Goal: Information Seeking & Learning: Learn about a topic

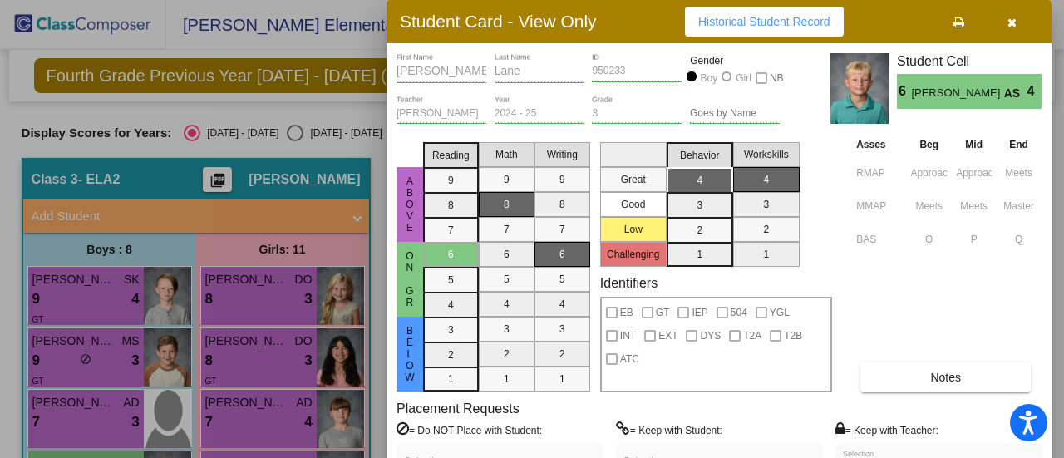
scroll to position [348, 0]
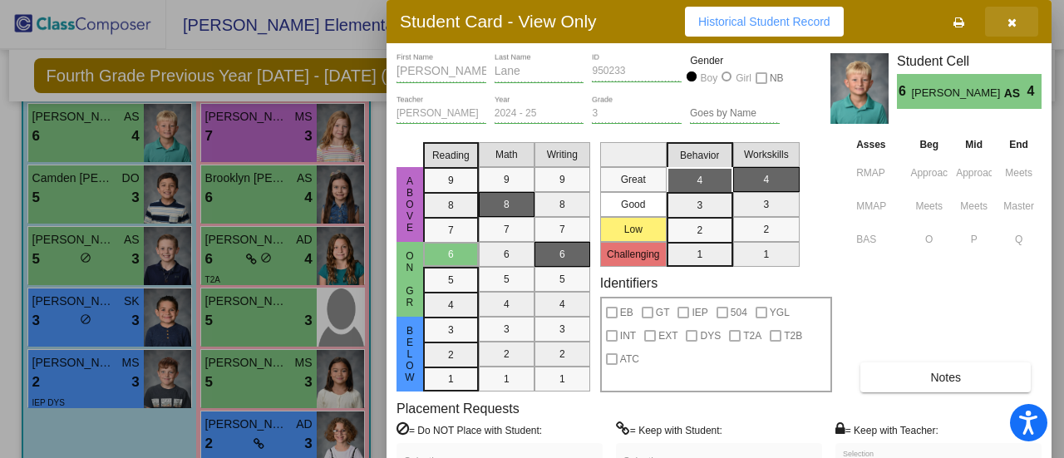
click at [1011, 21] on icon "button" at bounding box center [1012, 23] width 9 height 12
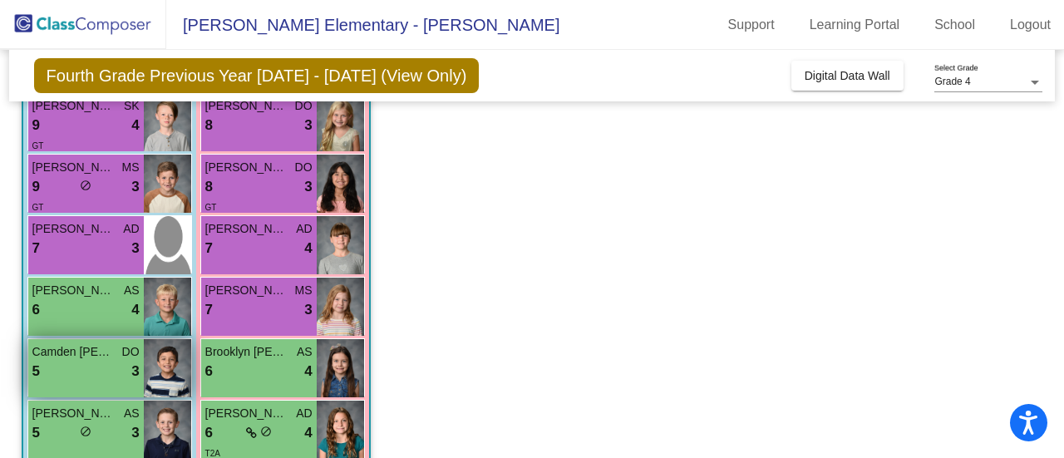
scroll to position [0, 0]
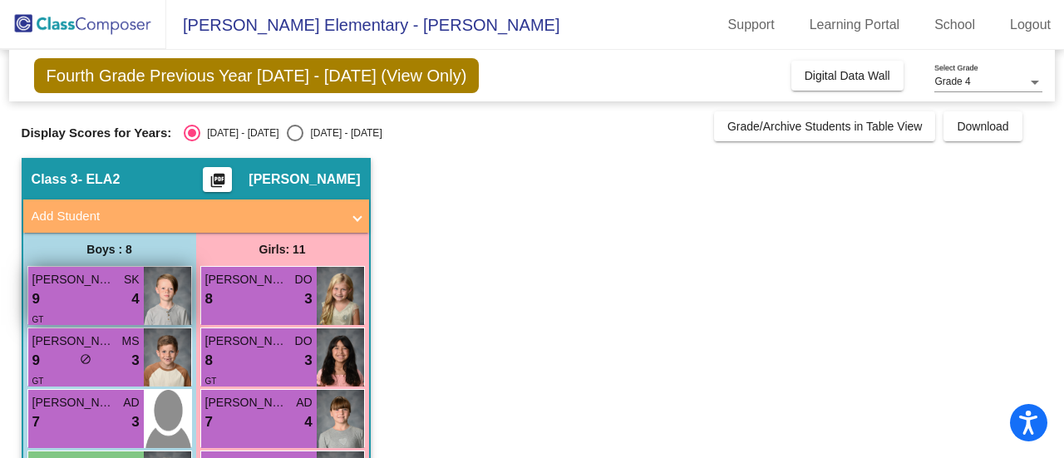
click at [78, 308] on div "9 lock do_not_disturb_alt 4" at bounding box center [85, 300] width 107 height 22
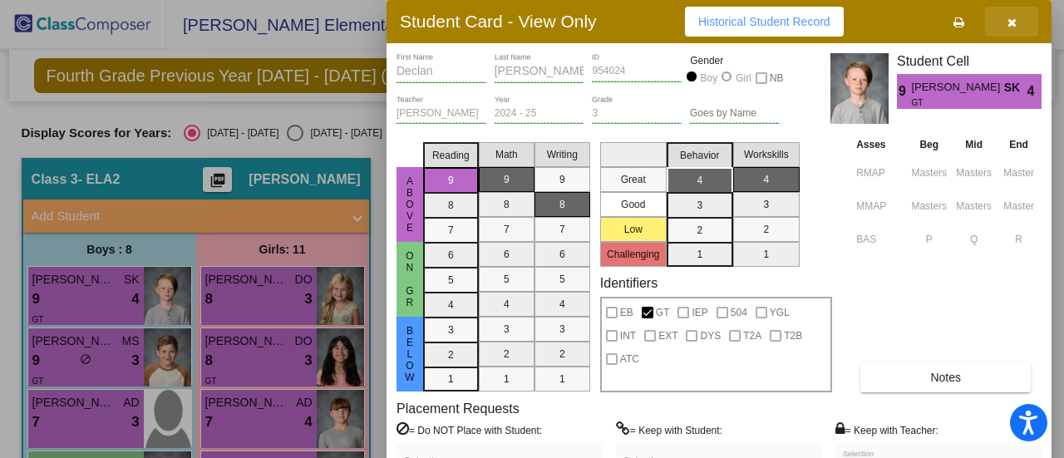
click at [1008, 27] on icon "button" at bounding box center [1012, 23] width 9 height 12
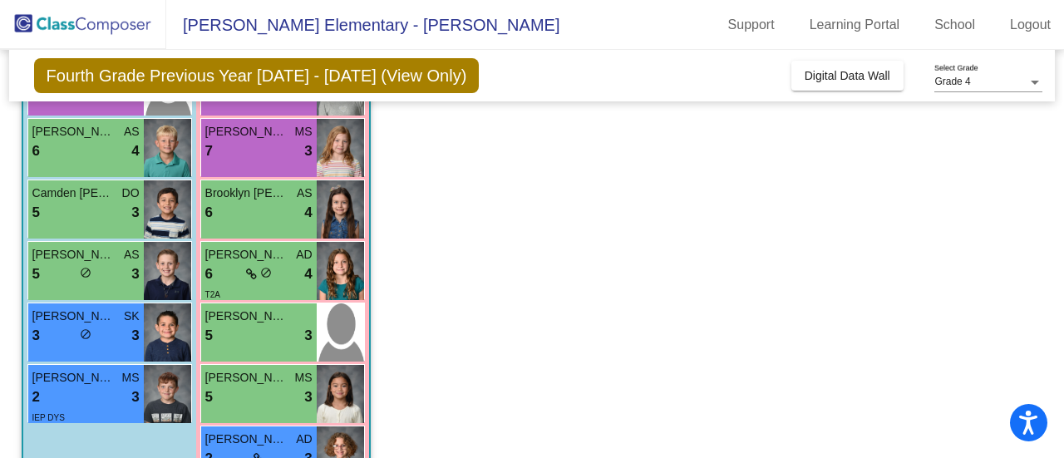
scroll to position [416, 0]
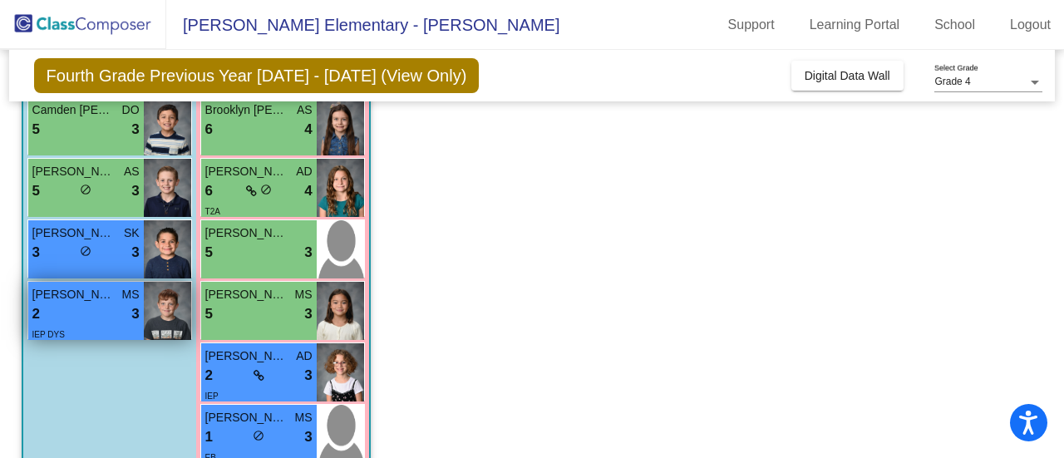
click at [106, 322] on div "2 lock do_not_disturb_alt 3" at bounding box center [85, 314] width 107 height 22
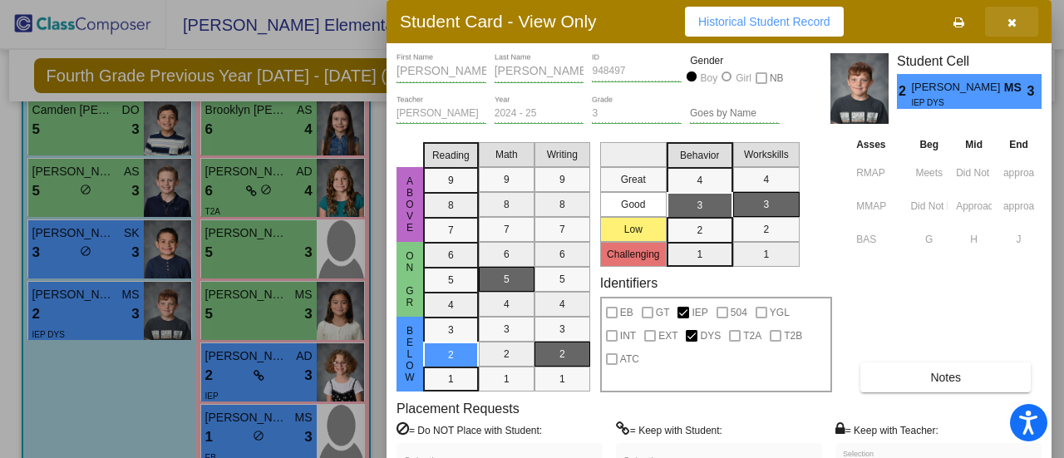
click at [1014, 18] on icon "button" at bounding box center [1012, 23] width 9 height 12
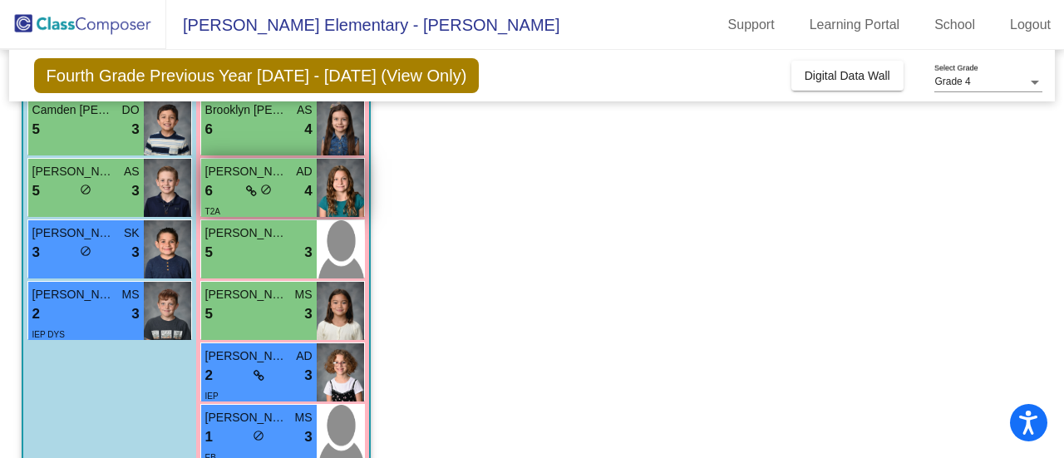
click at [244, 190] on div "6 lock do_not_disturb_alt 4" at bounding box center [258, 191] width 107 height 22
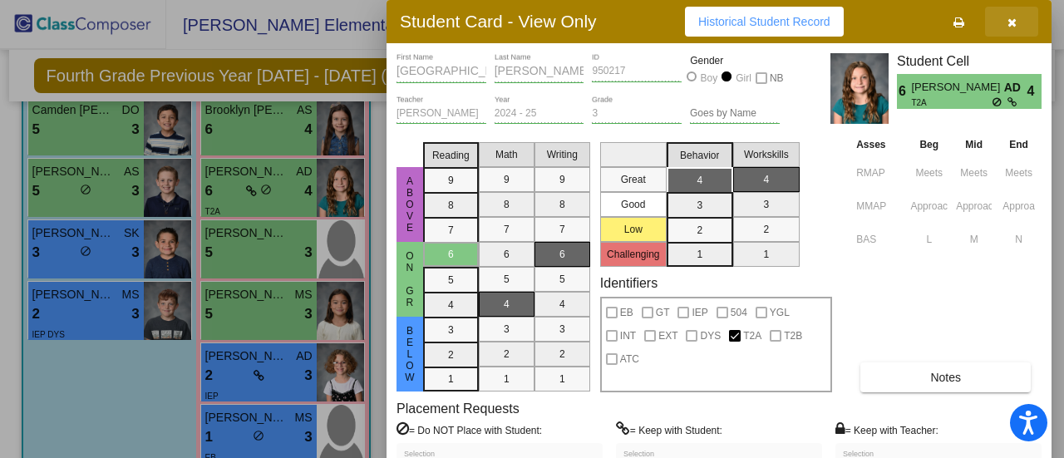
click at [1010, 21] on icon "button" at bounding box center [1012, 23] width 9 height 12
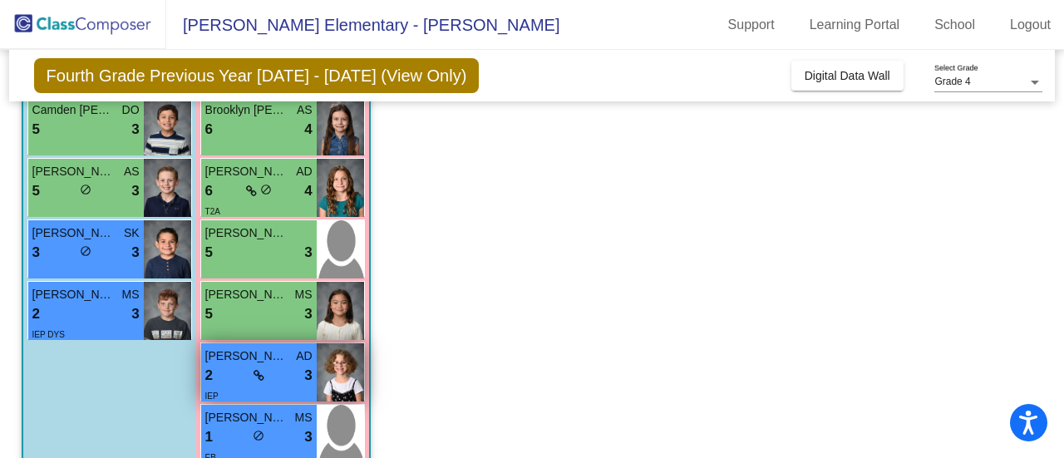
click at [232, 387] on div "IEP" at bounding box center [258, 395] width 107 height 17
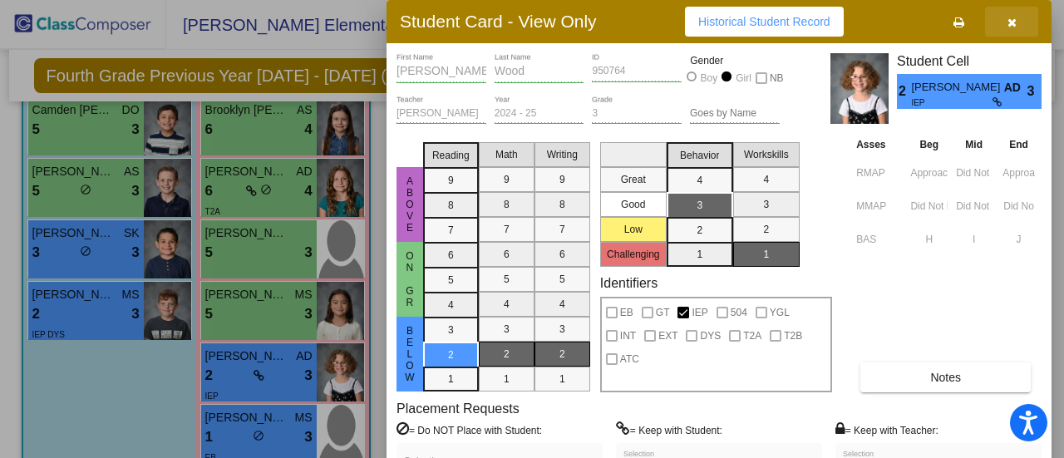
click at [1023, 17] on button "button" at bounding box center [1011, 22] width 53 height 30
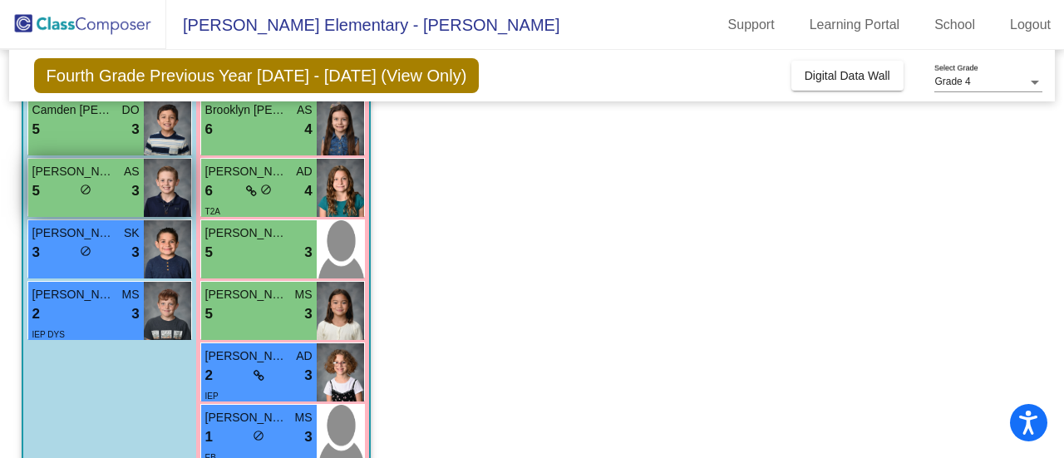
click at [121, 207] on div "[PERSON_NAME] AS 5 lock do_not_disturb_alt 3" at bounding box center [86, 188] width 116 height 58
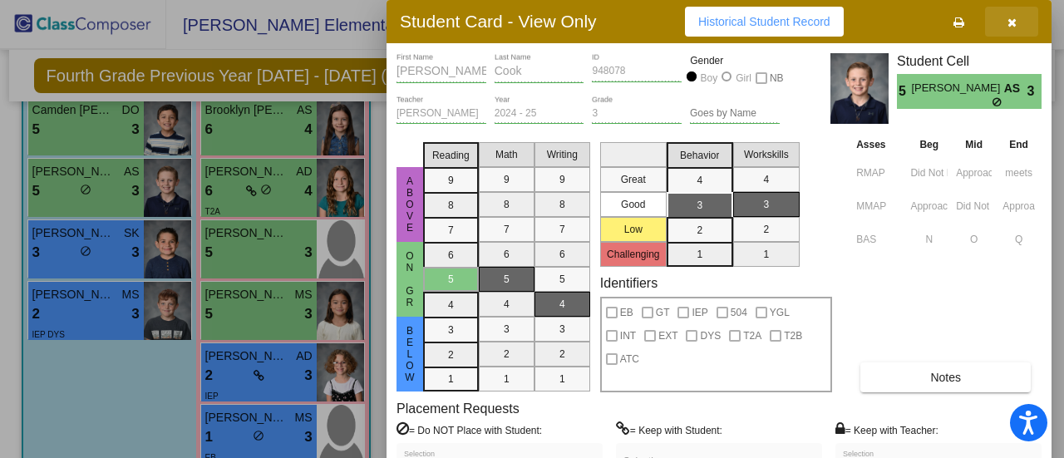
drag, startPoint x: 1018, startPoint y: 22, endPoint x: 704, endPoint y: 69, distance: 316.9
click at [1016, 22] on button "button" at bounding box center [1011, 22] width 53 height 30
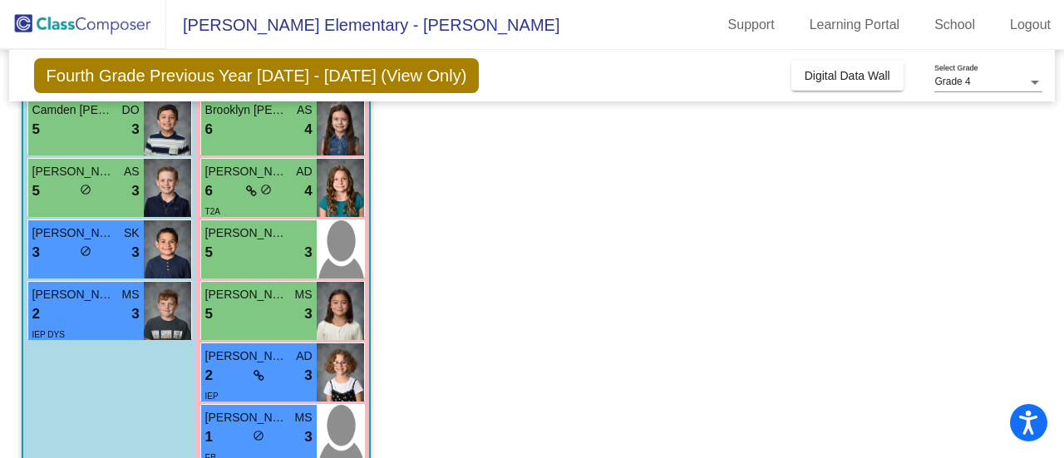
scroll to position [511, 0]
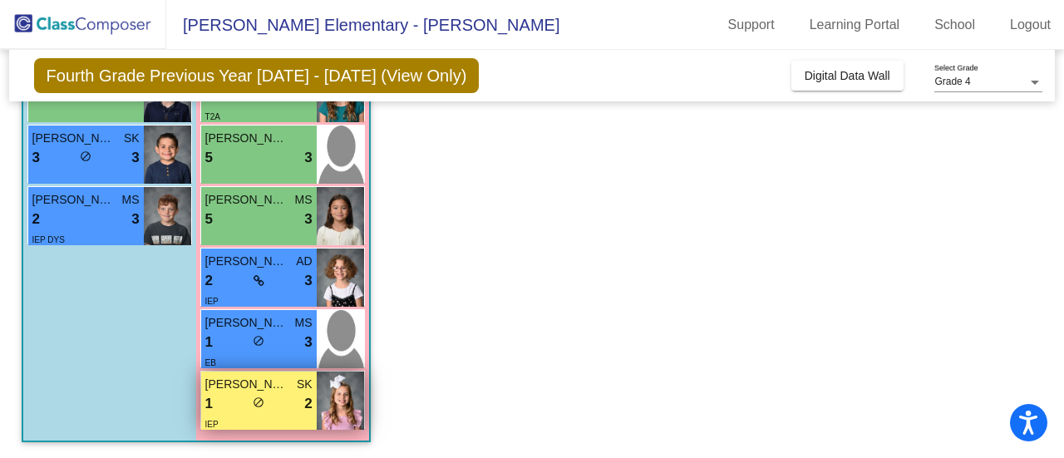
click at [231, 403] on div "1 lock do_not_disturb_alt 2" at bounding box center [258, 404] width 107 height 22
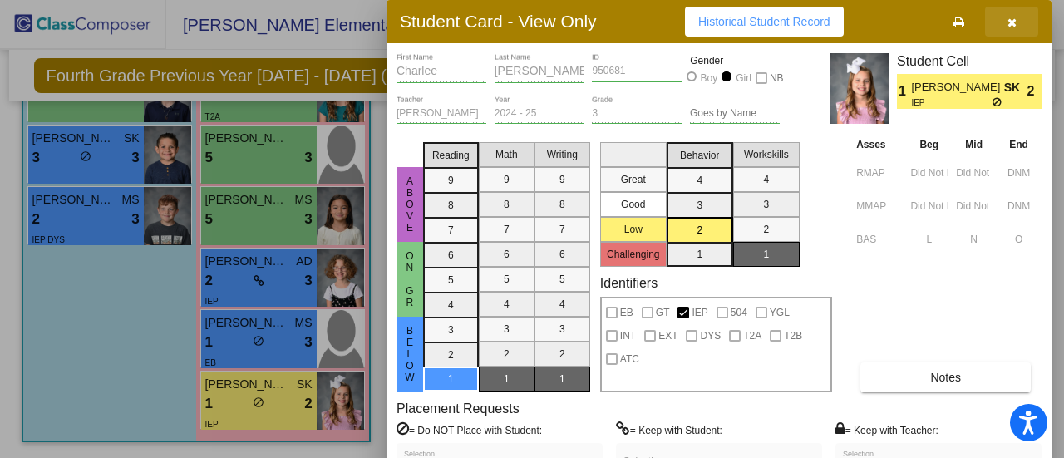
click at [1005, 28] on button "button" at bounding box center [1011, 22] width 53 height 30
